Goal: Find contact information: Find contact information

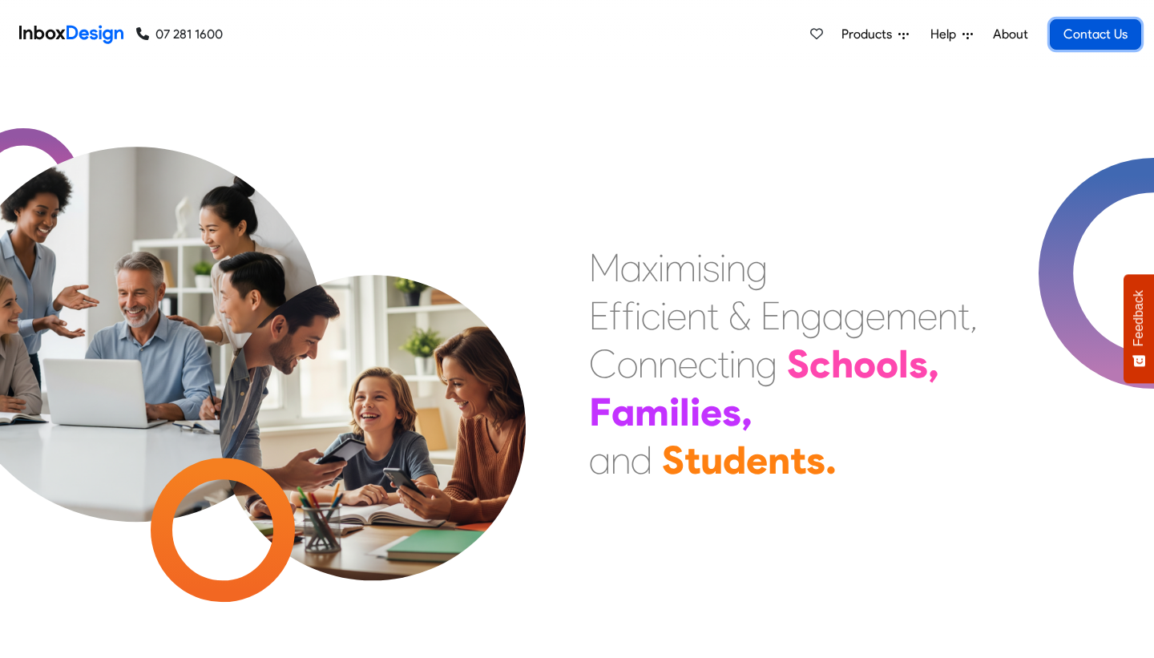
click at [1068, 38] on link "Contact Us" at bounding box center [1095, 34] width 91 height 30
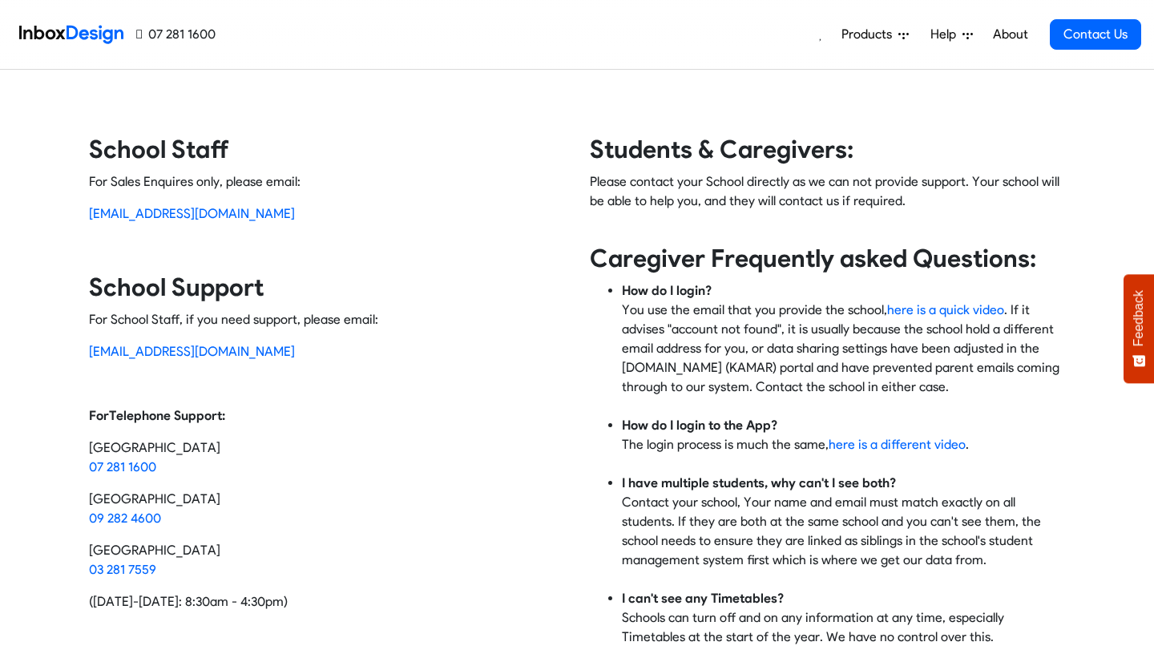
scroll to position [37, 0]
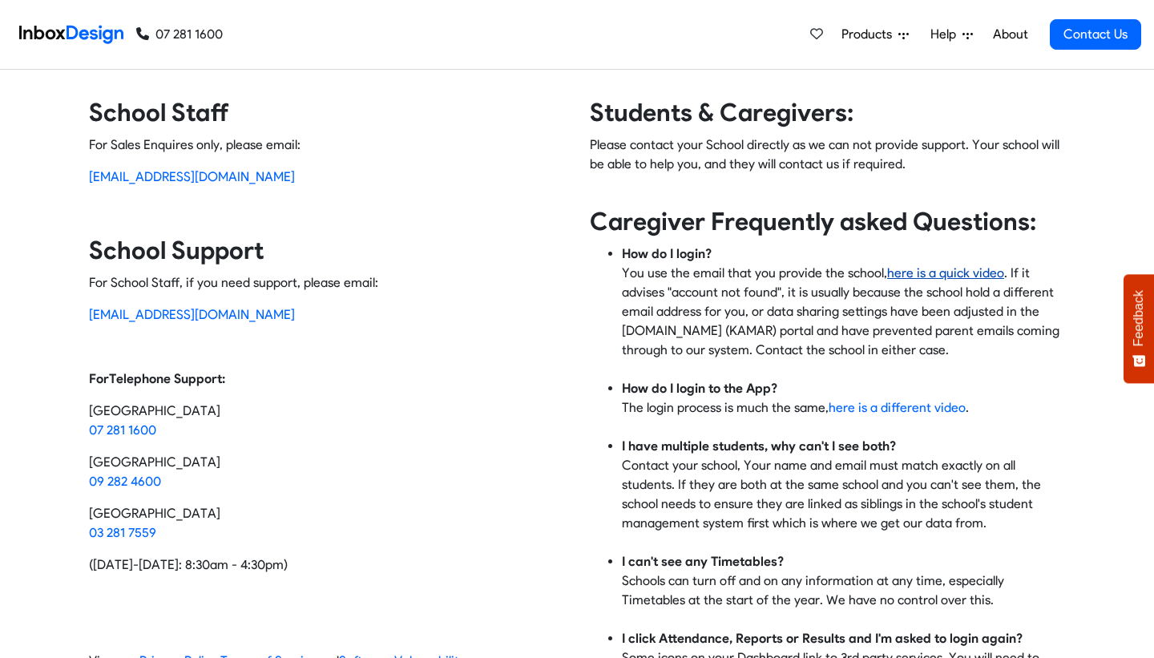
click at [952, 276] on link "here is a quick video" at bounding box center [945, 272] width 117 height 15
click at [91, 36] on img at bounding box center [71, 34] width 104 height 32
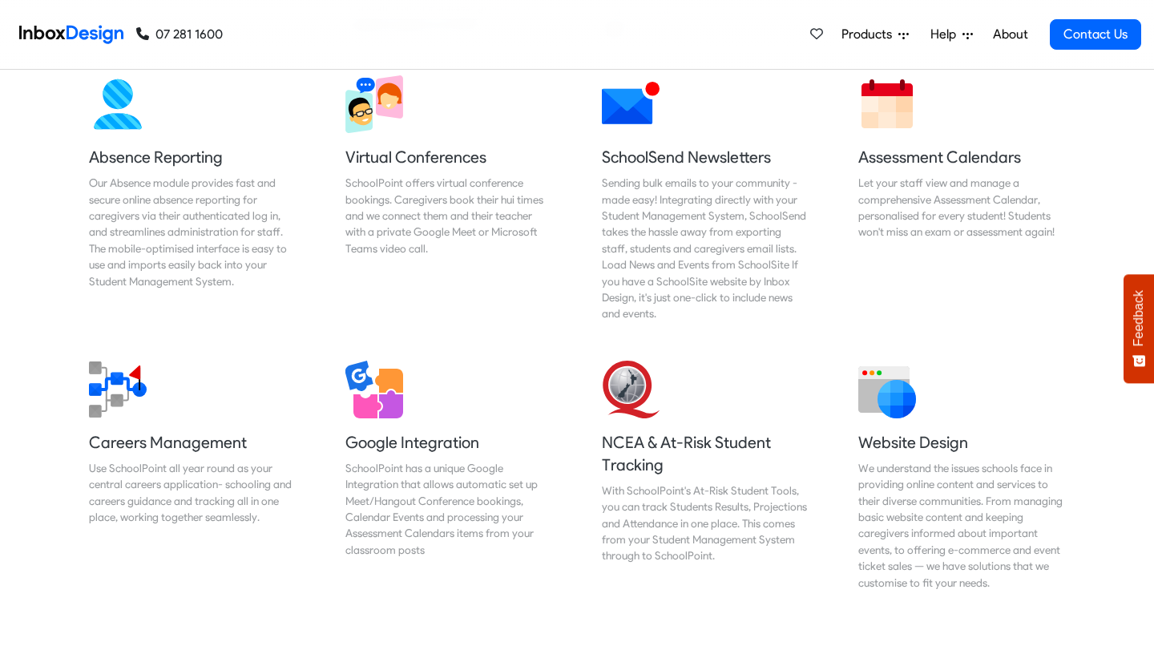
scroll to position [1351, 0]
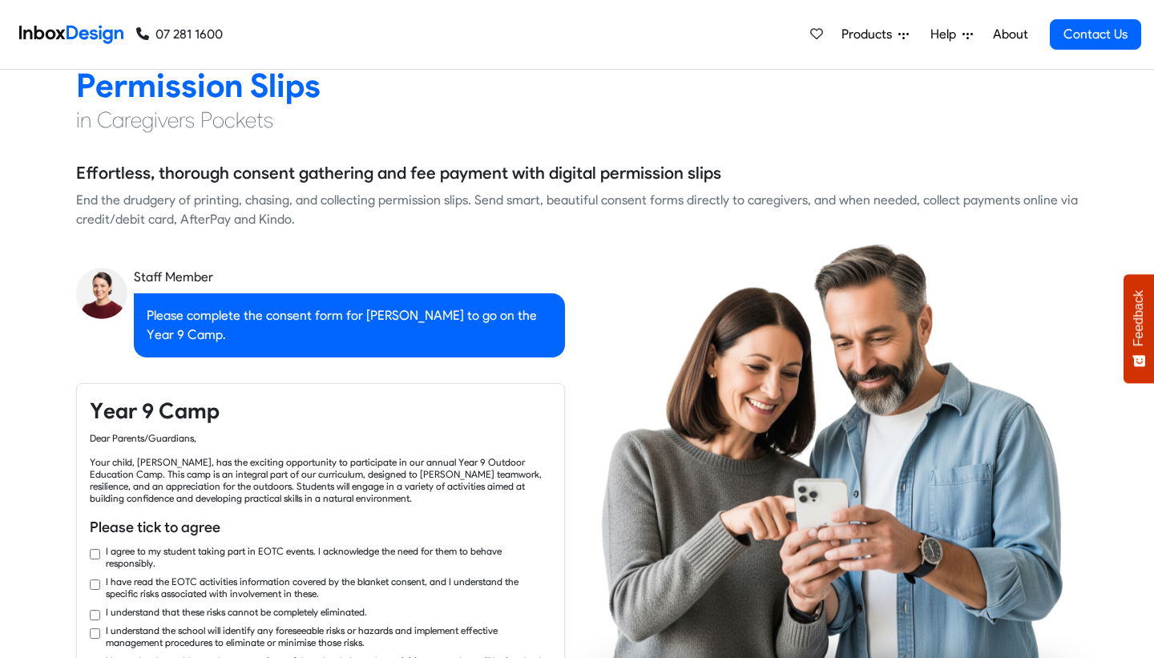
checkbox input "true"
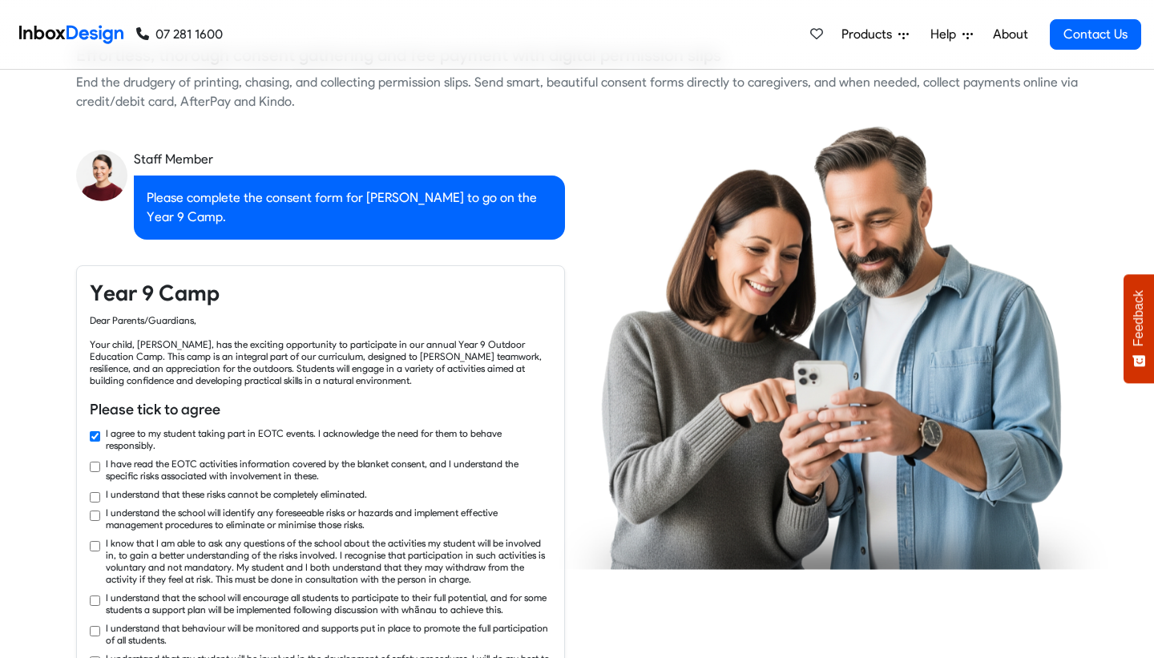
checkbox input "true"
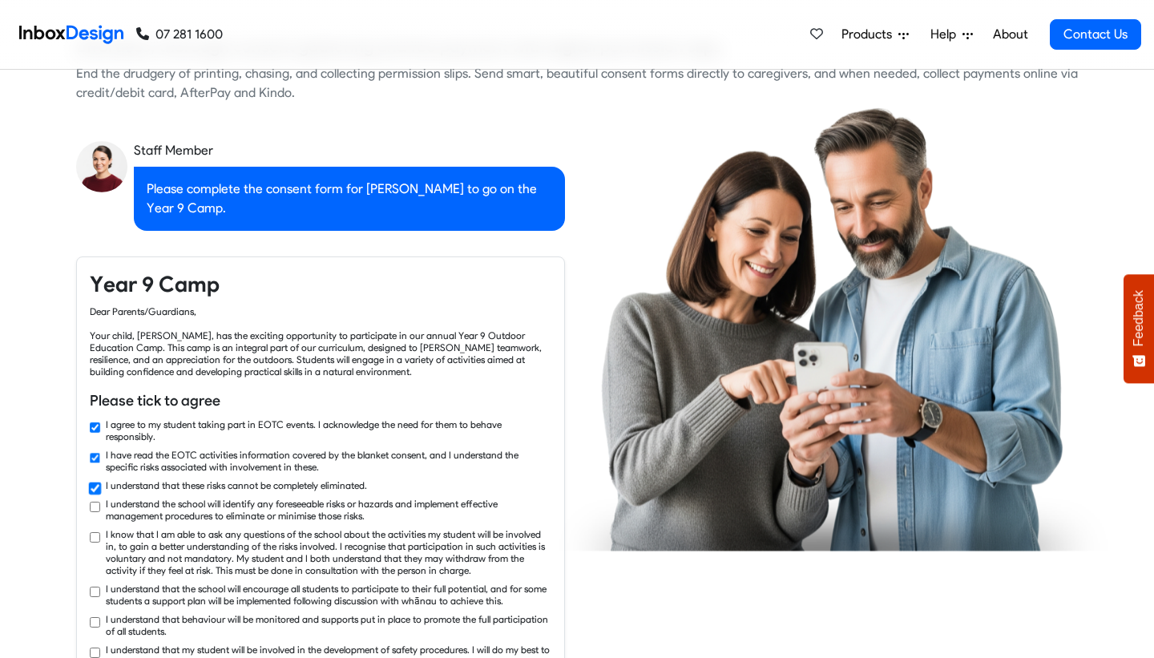
checkbox input "true"
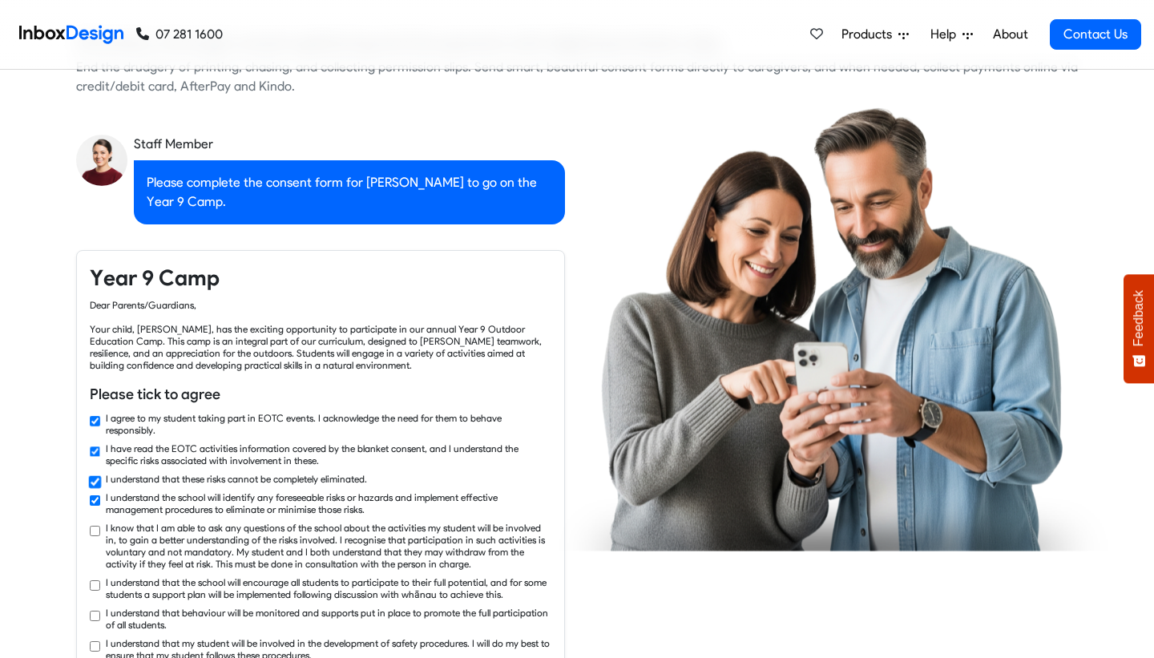
checkbox input "true"
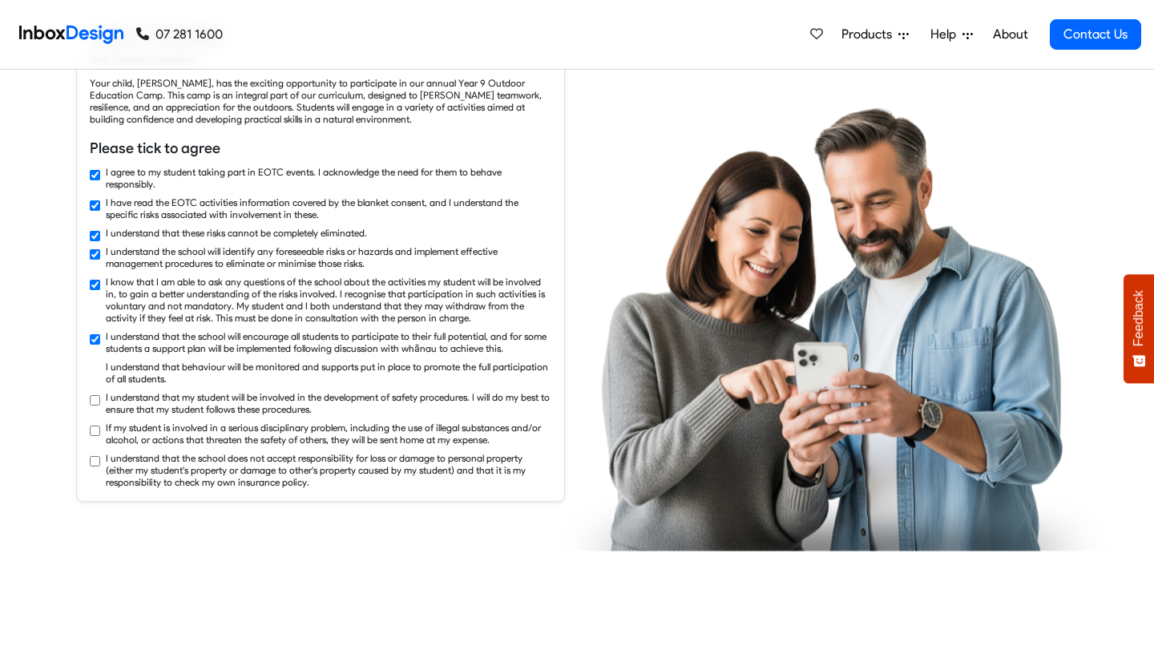
checkbox input "true"
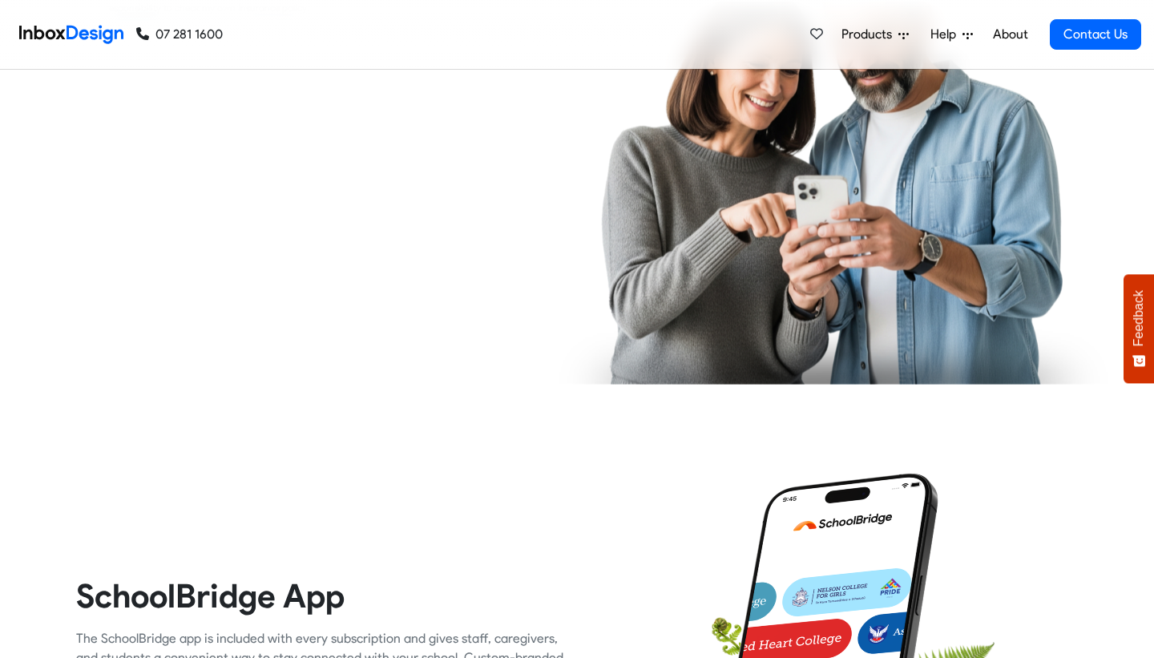
scroll to position [3497, 0]
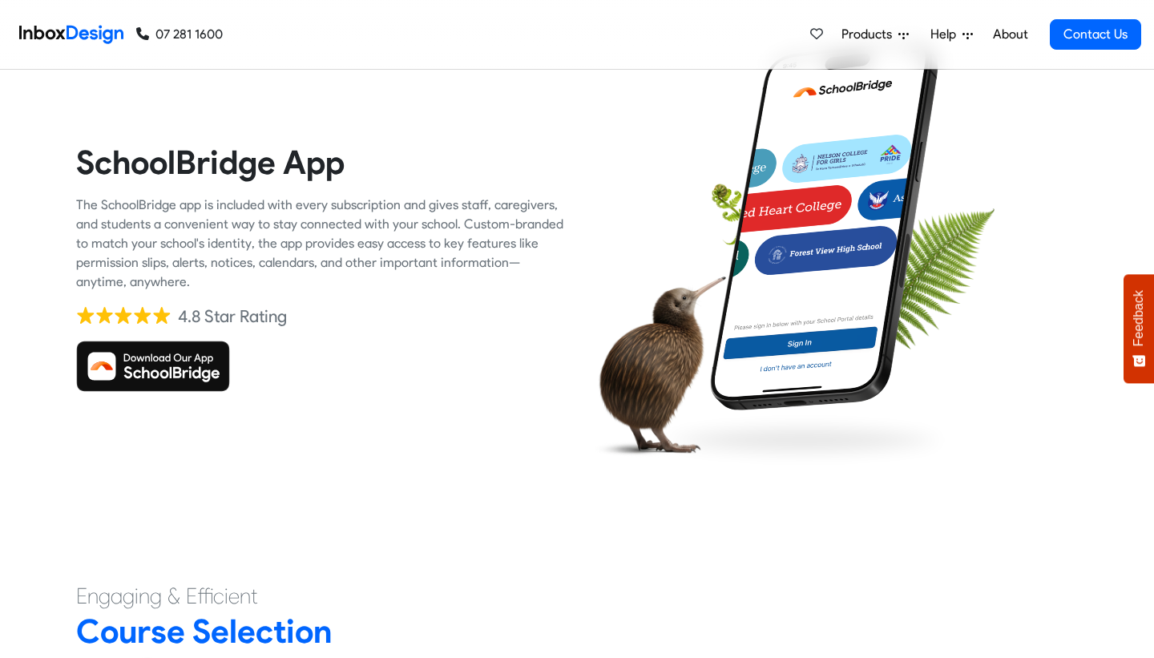
checkbox input "true"
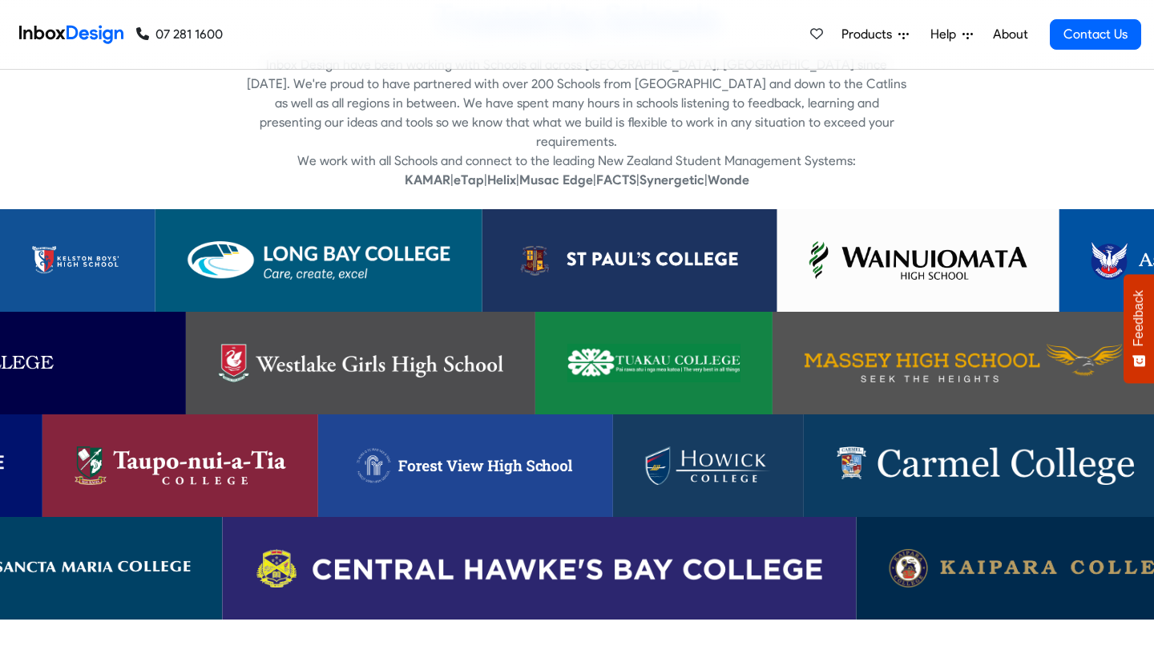
checkbox input "false"
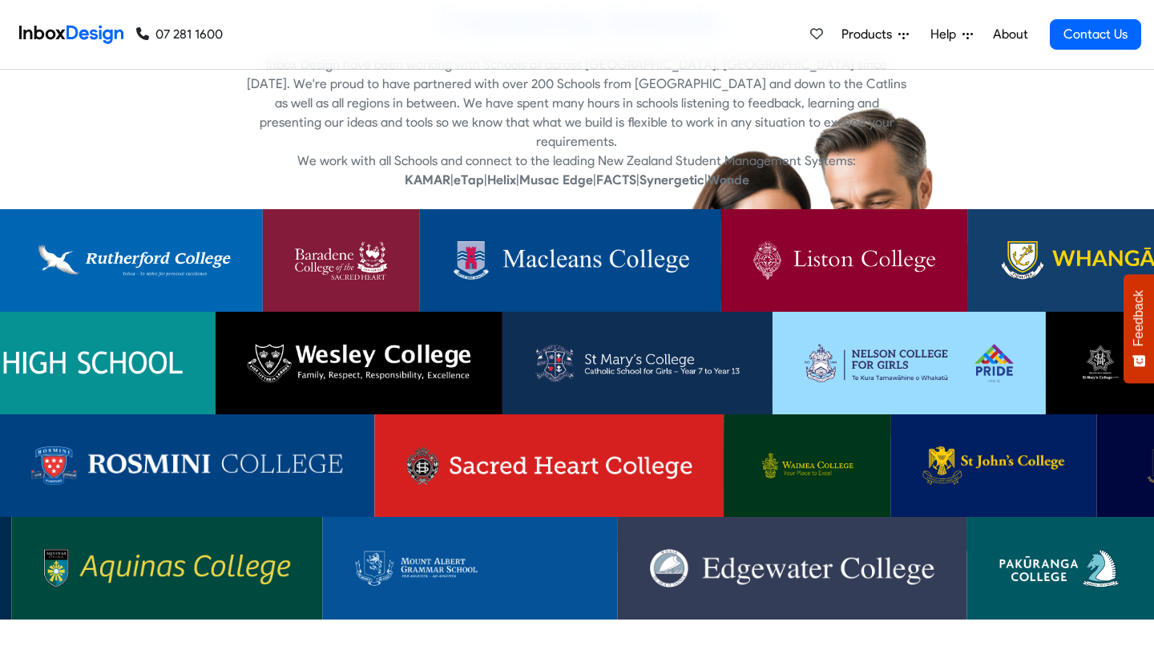
checkbox input "false"
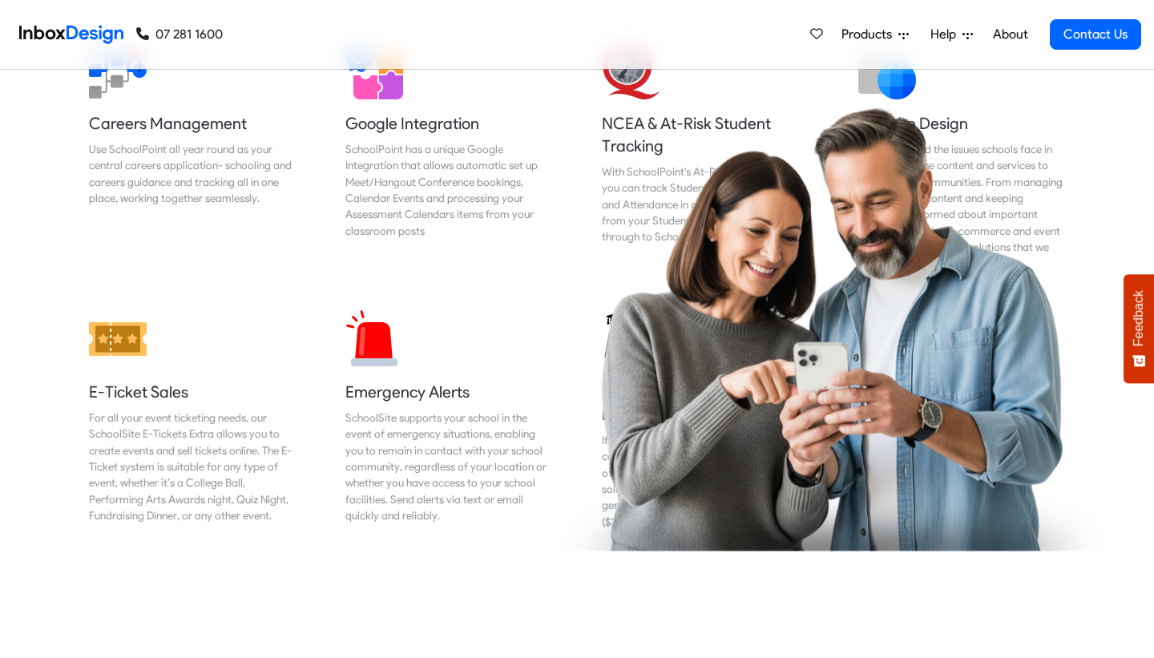
checkbox input "false"
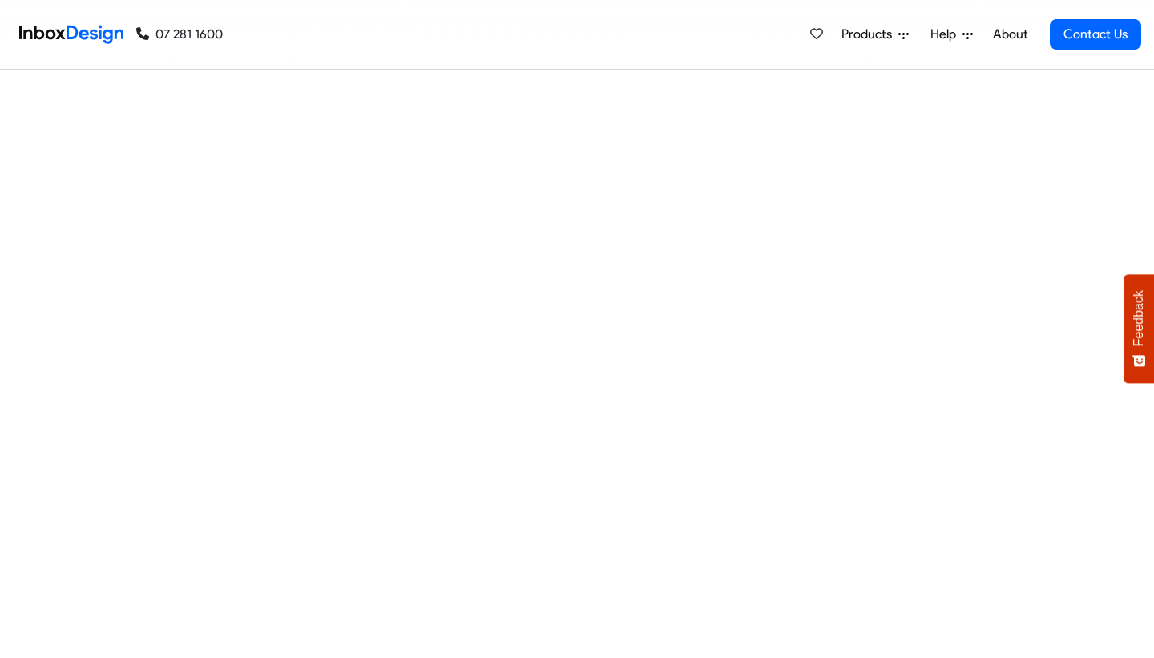
checkbox input "false"
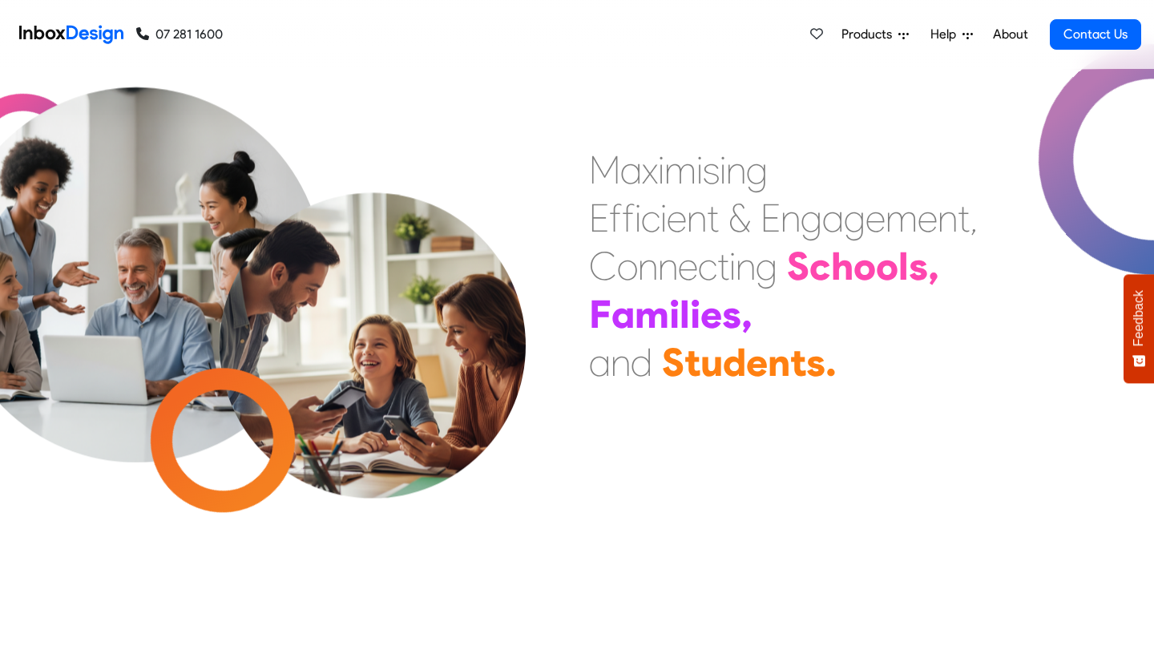
checkbox input "false"
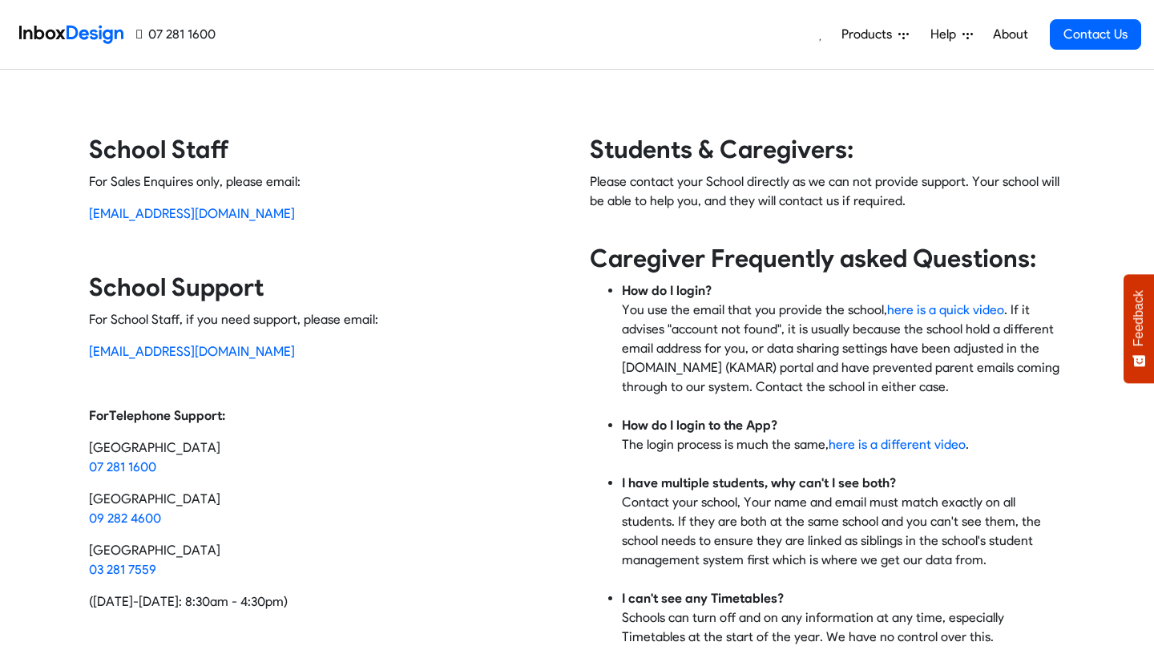
scroll to position [37, 0]
